Goal: Find specific page/section: Find specific page/section

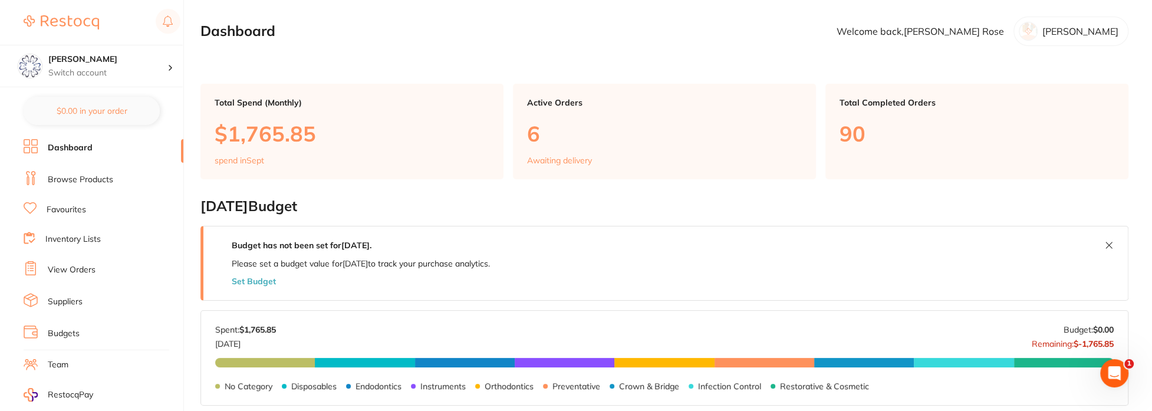
click at [64, 178] on link "Browse Products" at bounding box center [80, 180] width 65 height 12
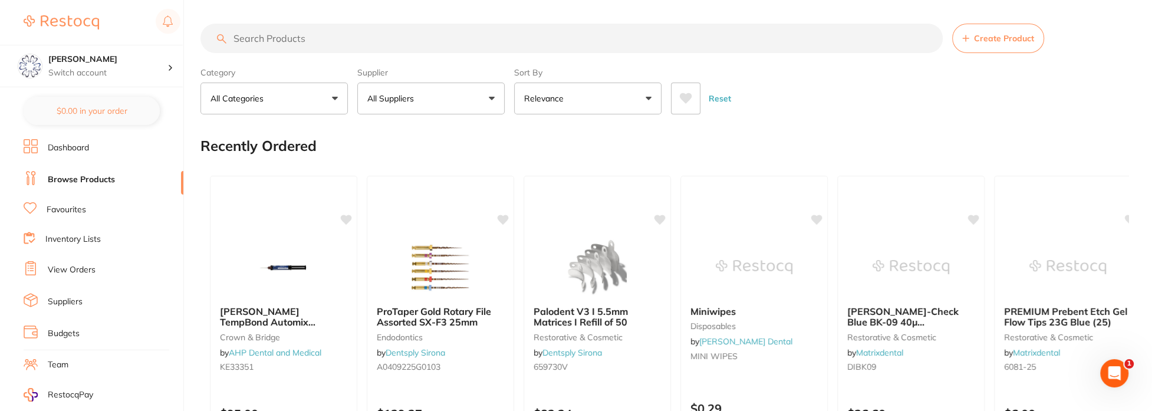
click at [322, 35] on input "search" at bounding box center [571, 38] width 742 height 29
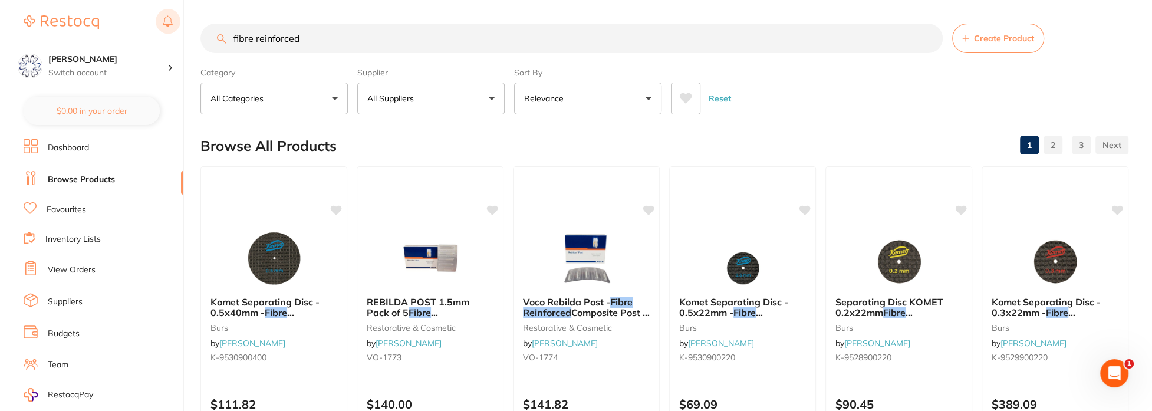
drag, startPoint x: 315, startPoint y: 39, endPoint x: 159, endPoint y: 31, distance: 157.0
click at [159, 39] on div "$175.43 Eumundi Dental Switch account Eumundi Dental $0.00 in your order Dashbo…" at bounding box center [576, 205] width 1152 height 411
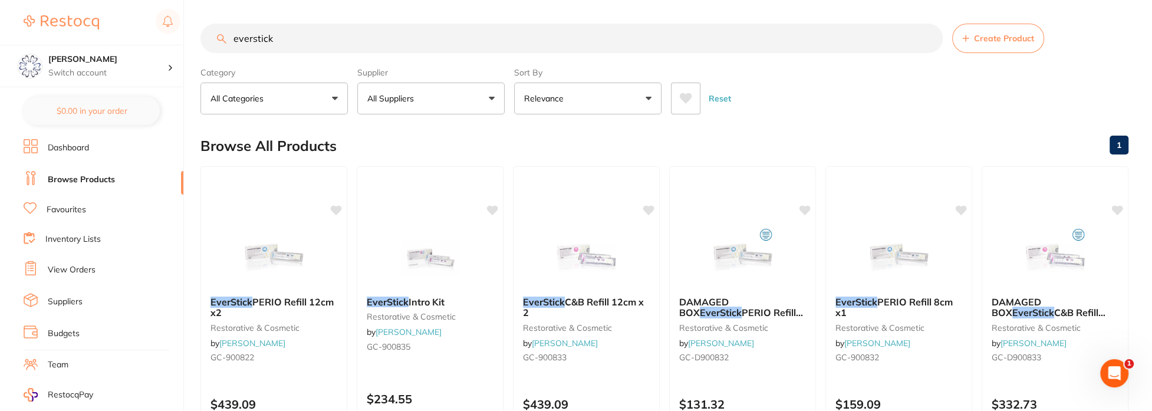
drag, startPoint x: 280, startPoint y: 42, endPoint x: 211, endPoint y: 47, distance: 69.1
click at [211, 47] on input "everstick" at bounding box center [571, 38] width 742 height 29
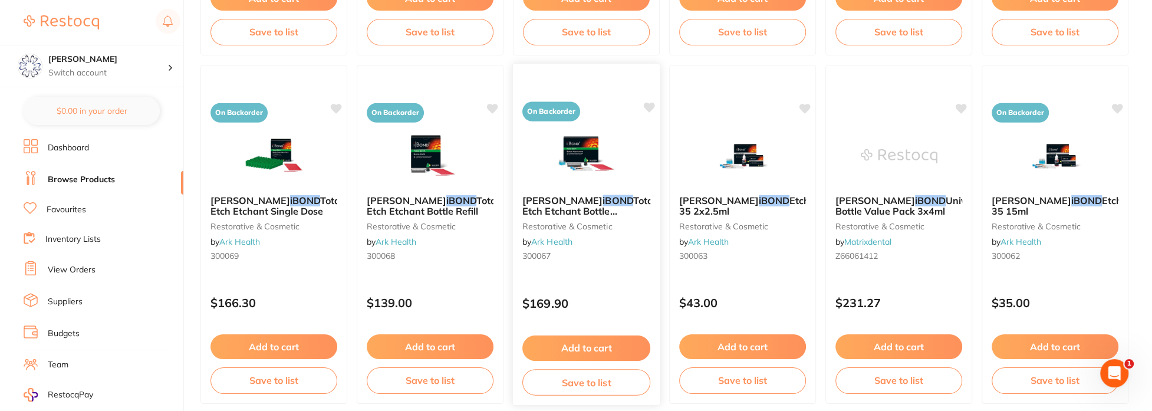
scroll to position [2941, 0]
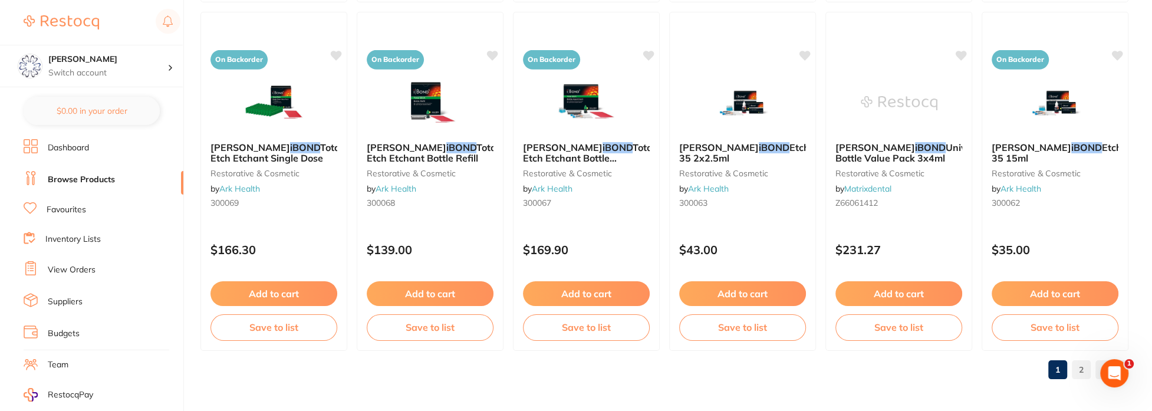
click at [1082, 369] on link "2" at bounding box center [1080, 370] width 19 height 24
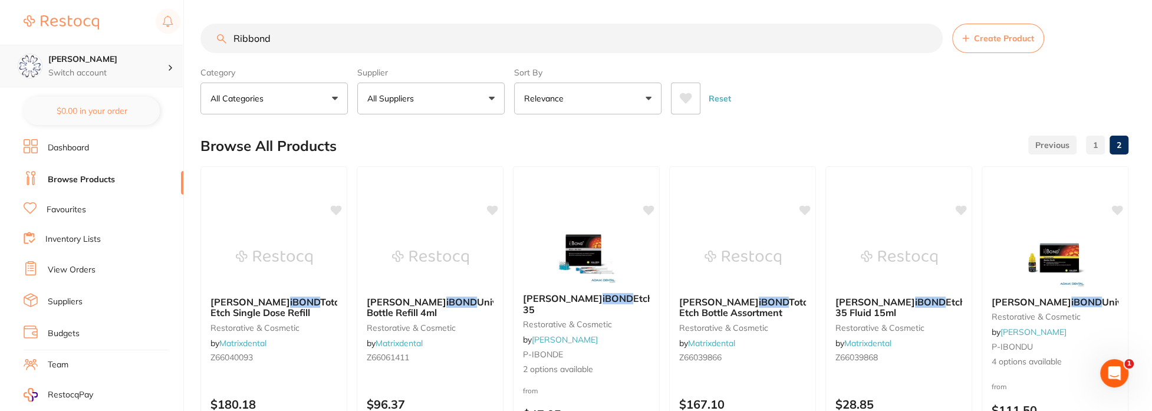
scroll to position [0, 0]
drag, startPoint x: 305, startPoint y: 39, endPoint x: 181, endPoint y: 47, distance: 124.0
click at [181, 47] on div "$175.43 Eumundi Dental Switch account Eumundi Dental $0.00 in your order Dashbo…" at bounding box center [576, 205] width 1152 height 411
type input "everstick"
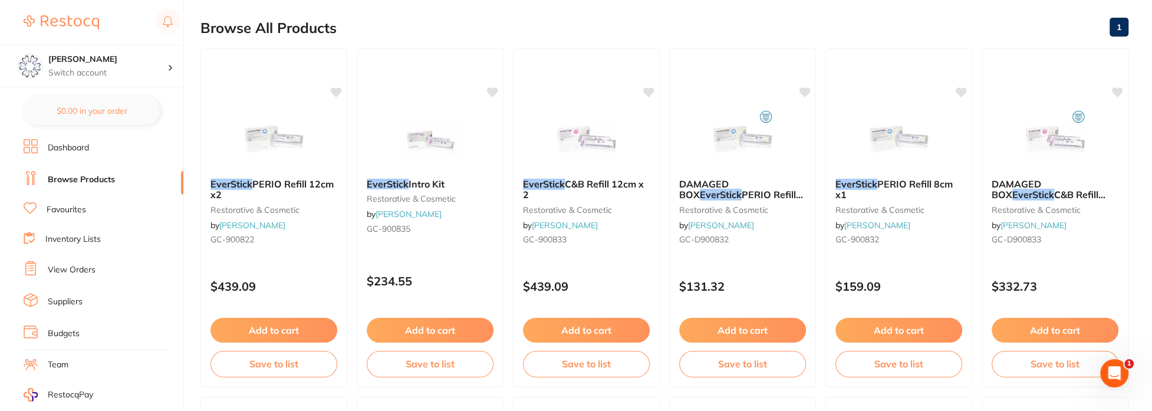
scroll to position [118, 0]
